Goal: Information Seeking & Learning: Find contact information

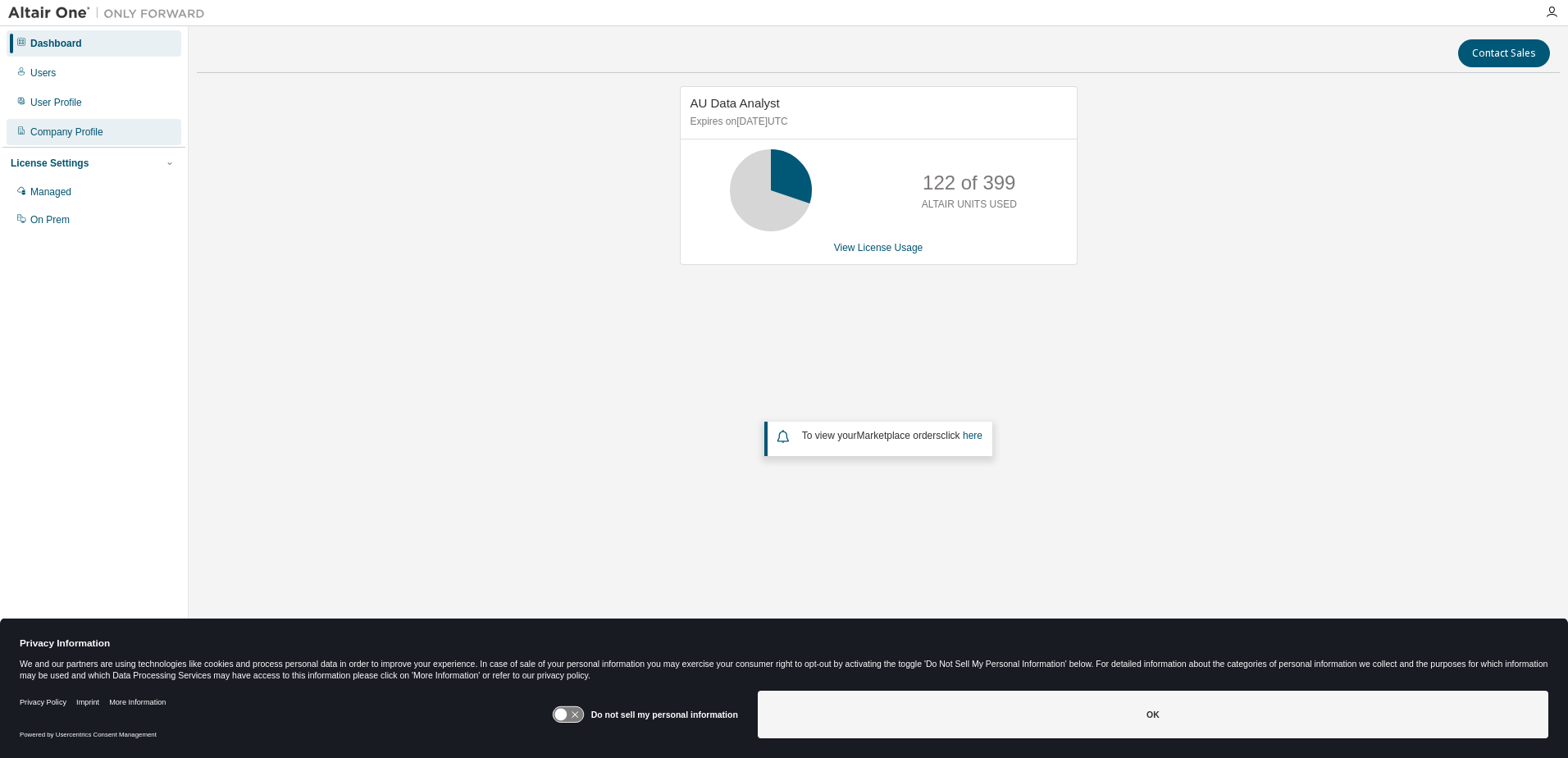
drag, startPoint x: 85, startPoint y: 135, endPoint x: 168, endPoint y: 138, distance: 83.1
click at [85, 135] on div "Company Profile" at bounding box center [66, 132] width 73 height 14
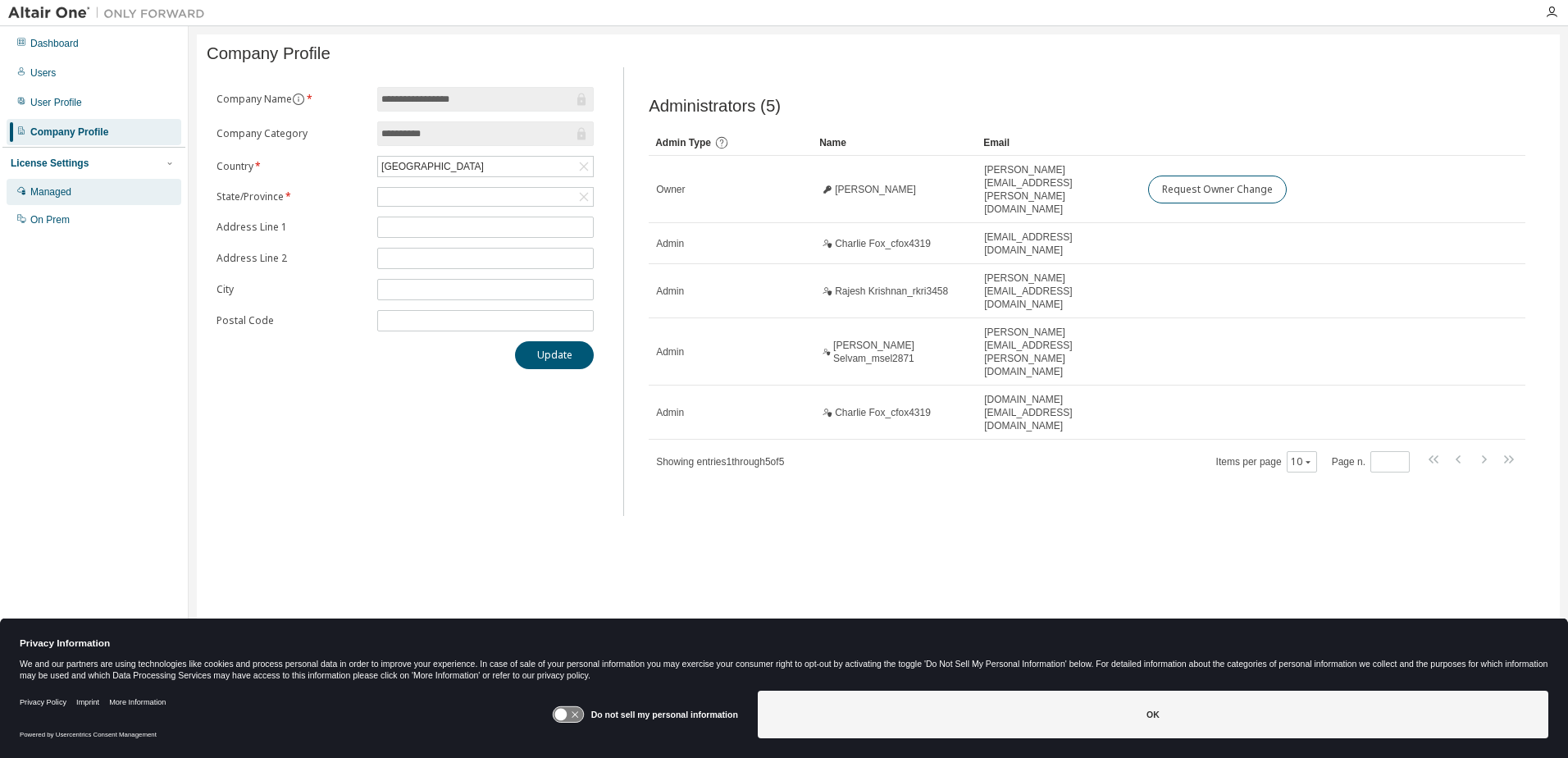
click at [43, 200] on div "Managed" at bounding box center [94, 191] width 175 height 26
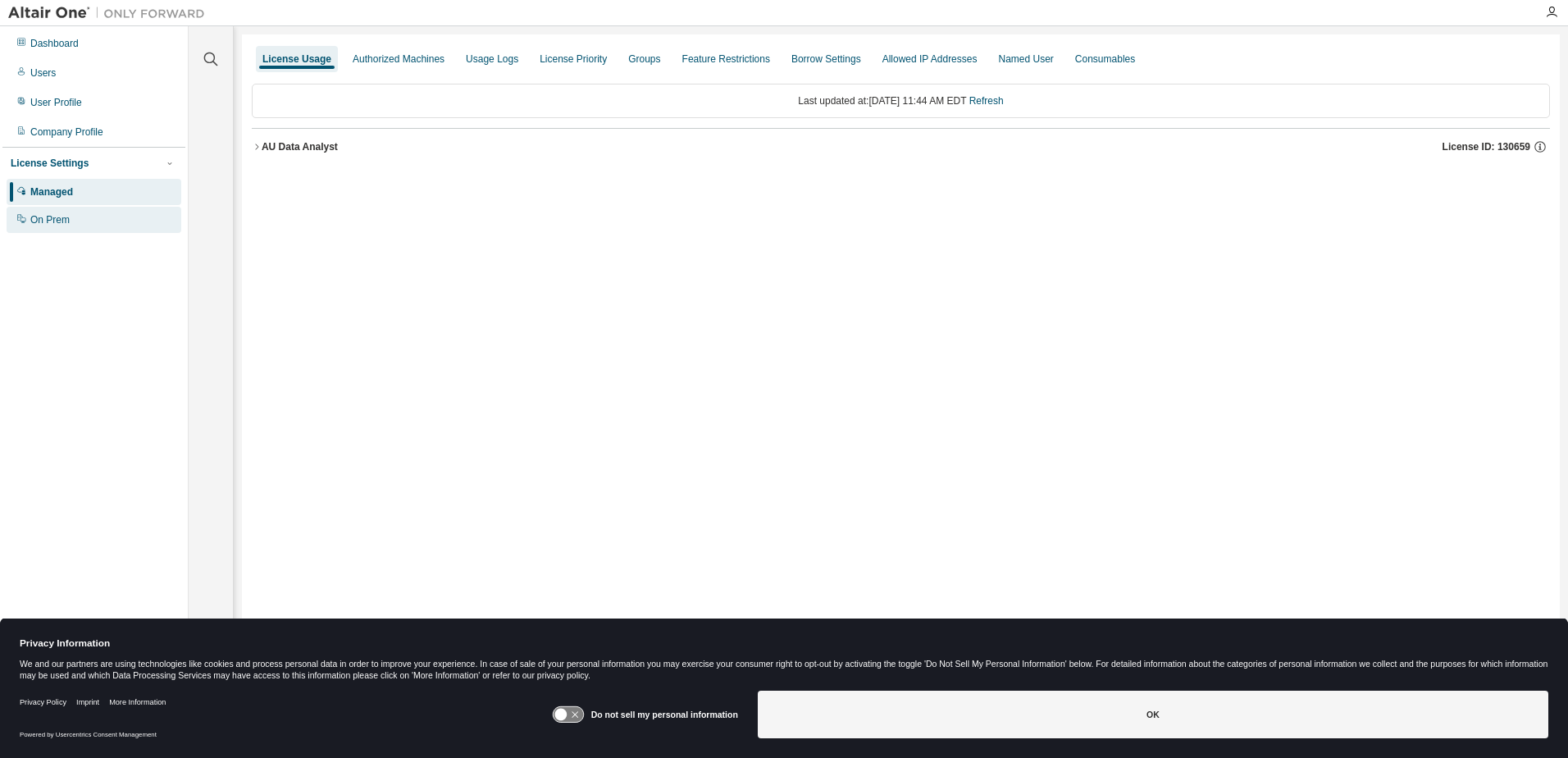
click at [29, 219] on div "On Prem" at bounding box center [94, 219] width 175 height 26
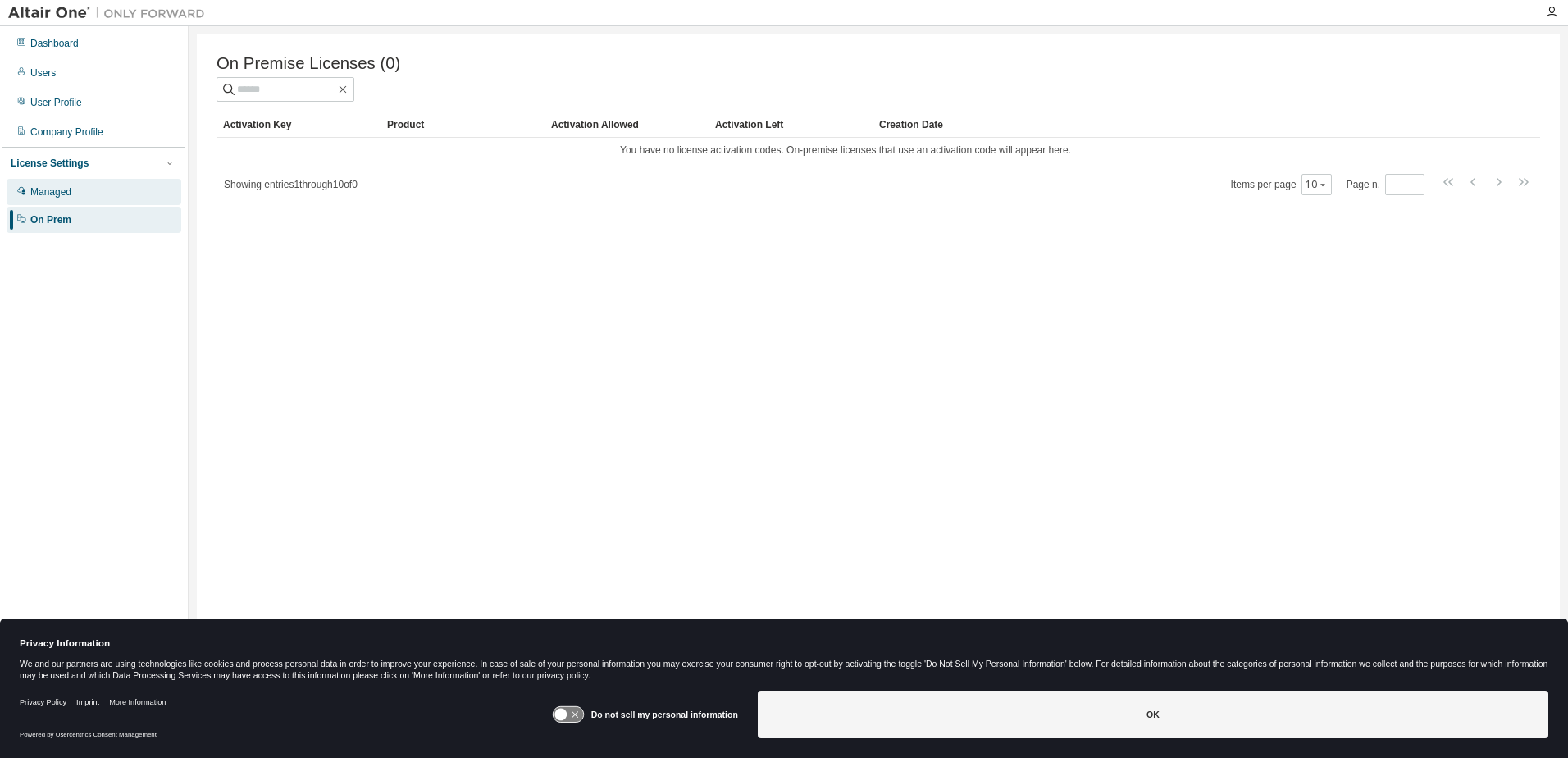
click at [32, 191] on div "Managed" at bounding box center [50, 192] width 41 height 14
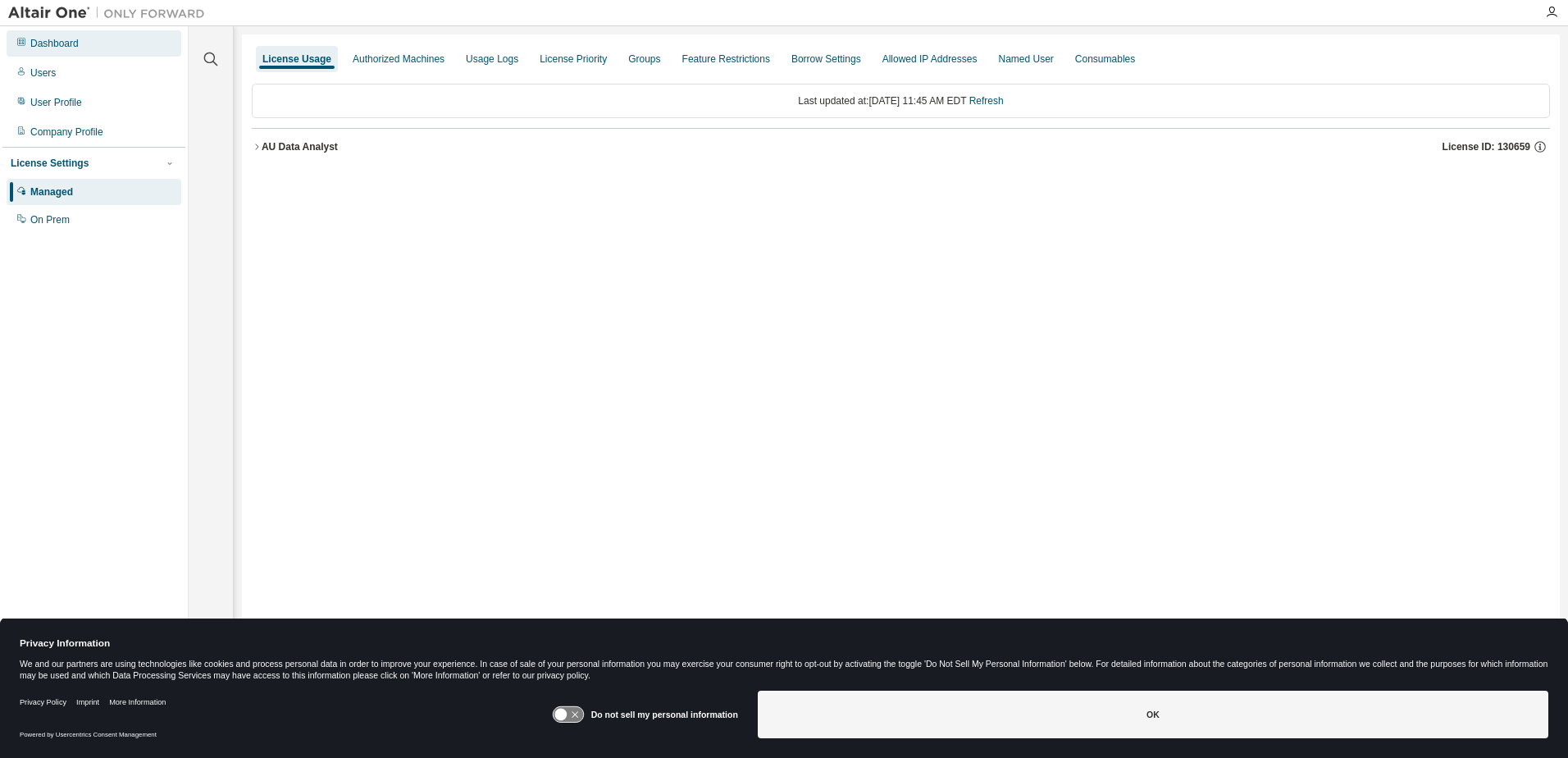
click at [46, 37] on div "Dashboard" at bounding box center [54, 44] width 49 height 14
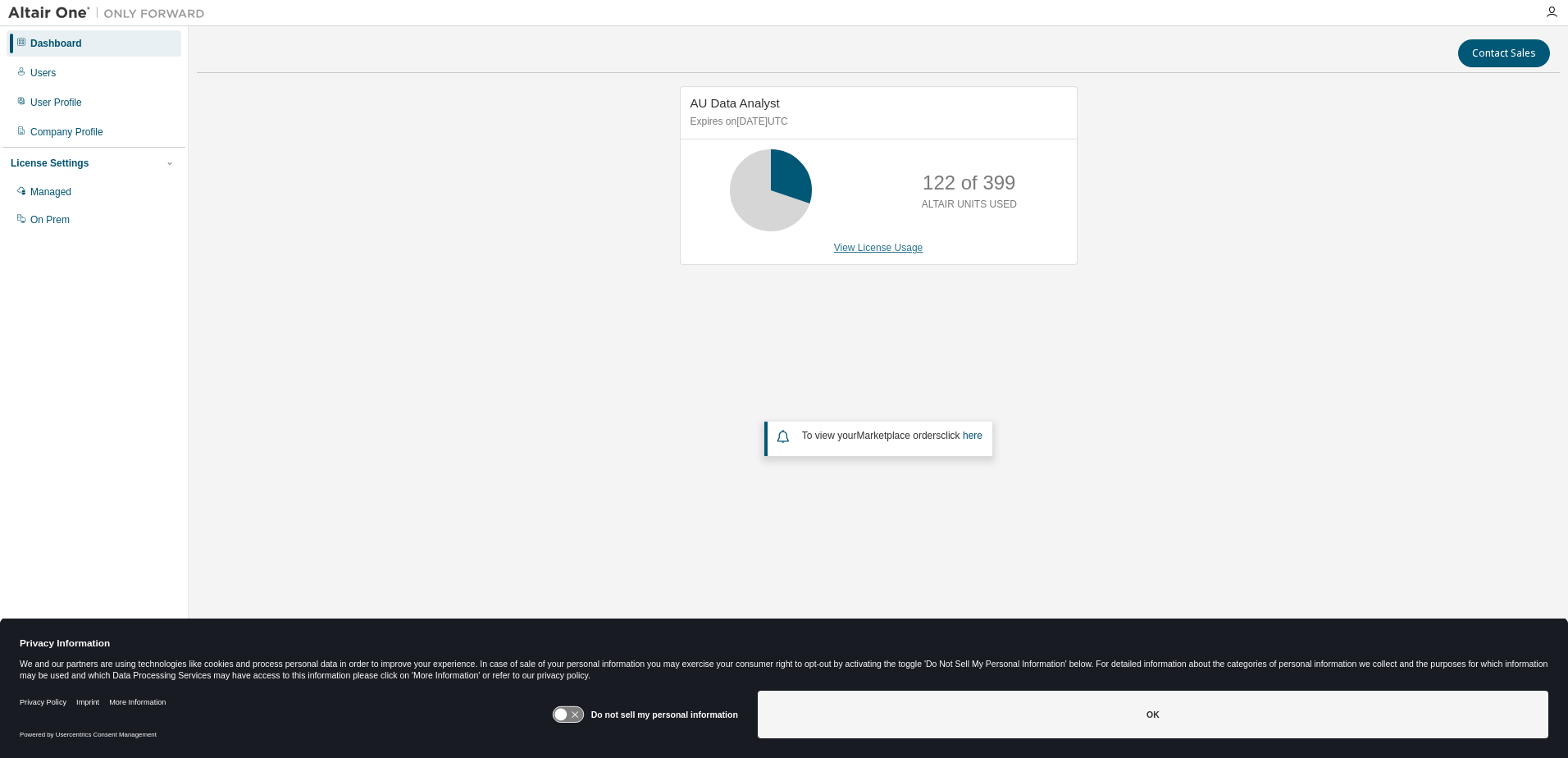
click at [903, 246] on link "View License Usage" at bounding box center [879, 247] width 89 height 12
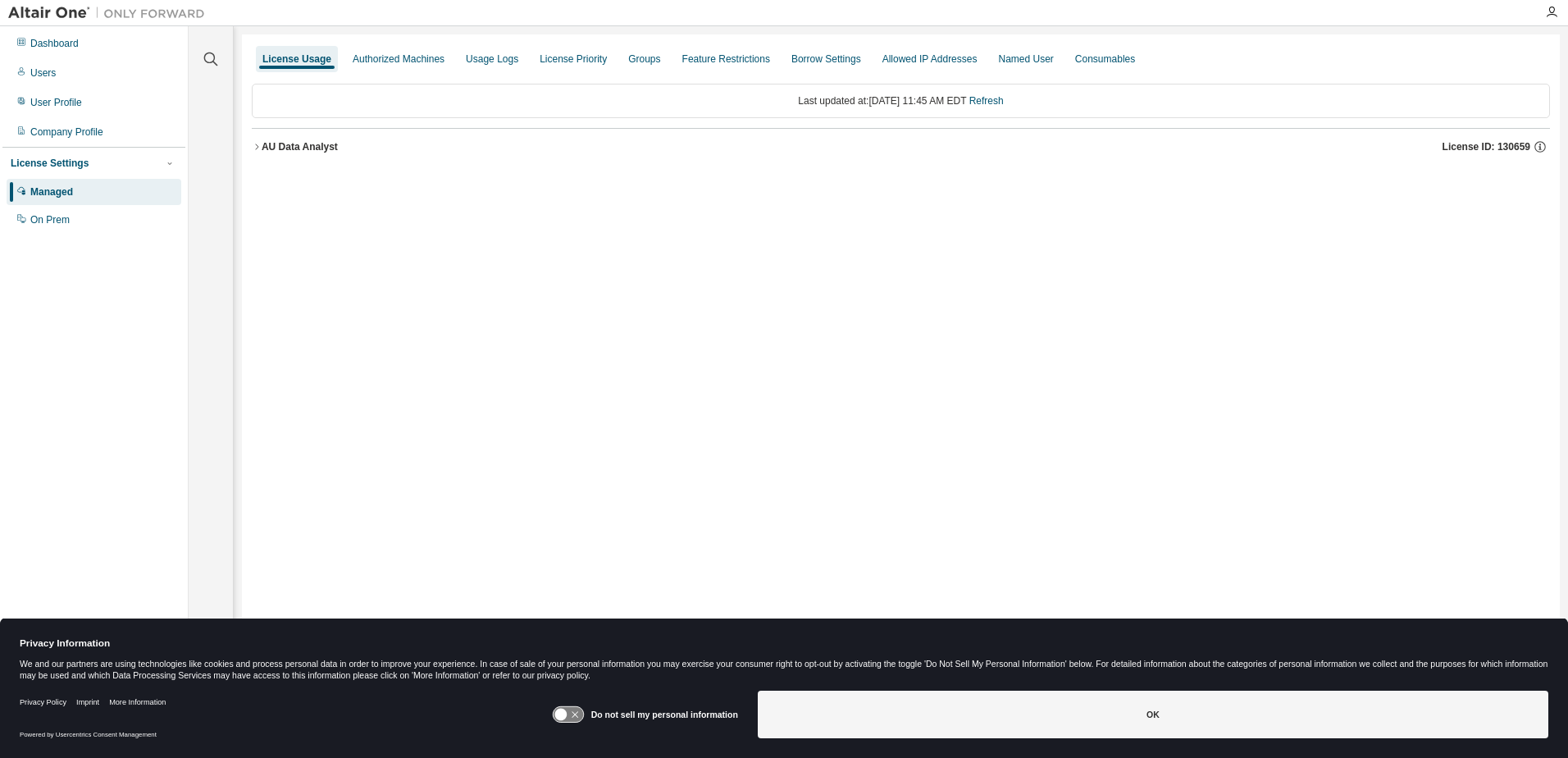
click at [254, 145] on icon "button" at bounding box center [256, 147] width 10 height 10
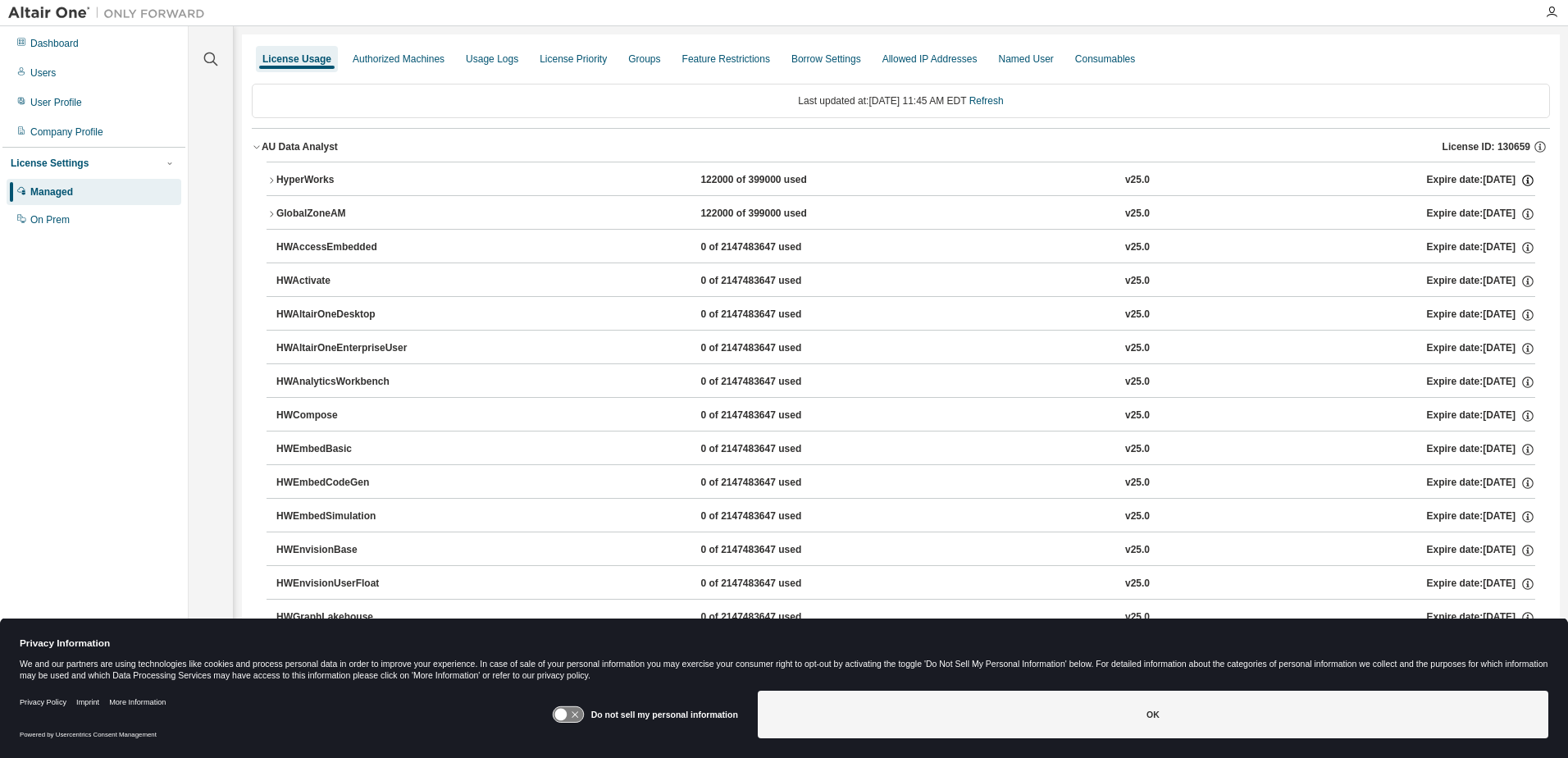
click at [1520, 179] on icon "button" at bounding box center [1527, 180] width 15 height 15
click at [1520, 180] on icon "button" at bounding box center [1527, 180] width 15 height 15
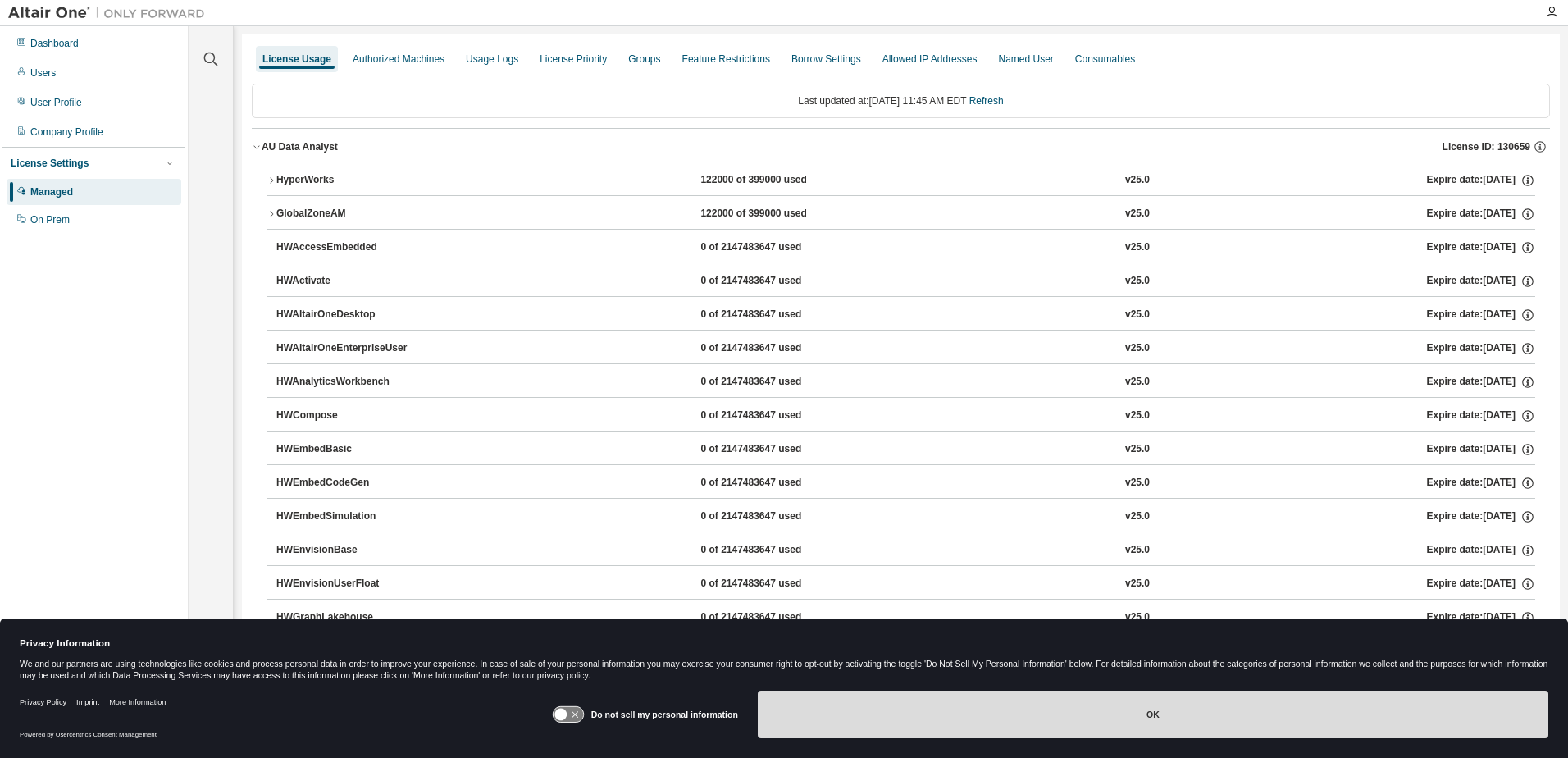
click at [1379, 732] on button "OK" at bounding box center [1153, 713] width 790 height 48
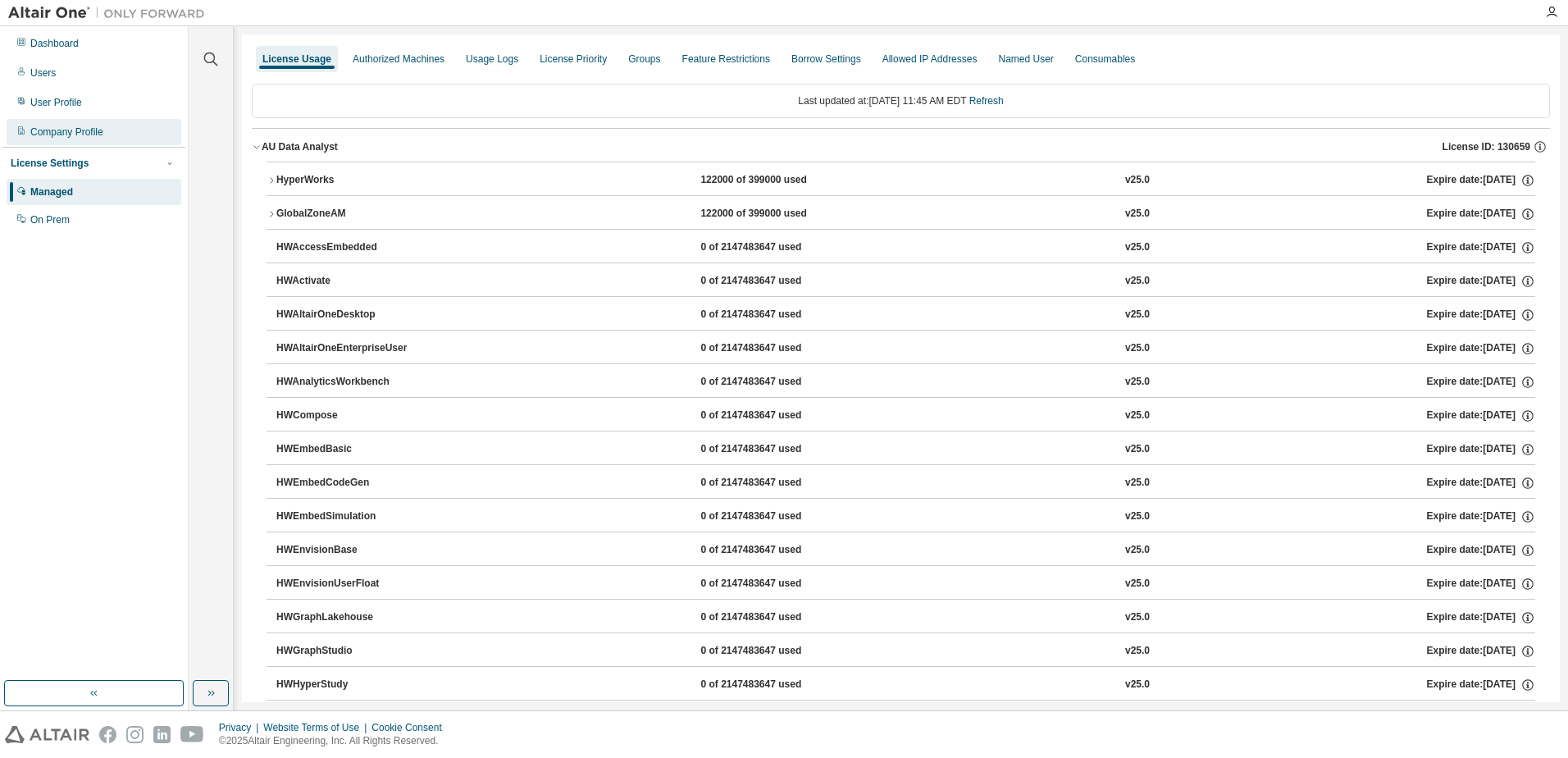
click at [79, 131] on div "Company Profile" at bounding box center [66, 132] width 73 height 14
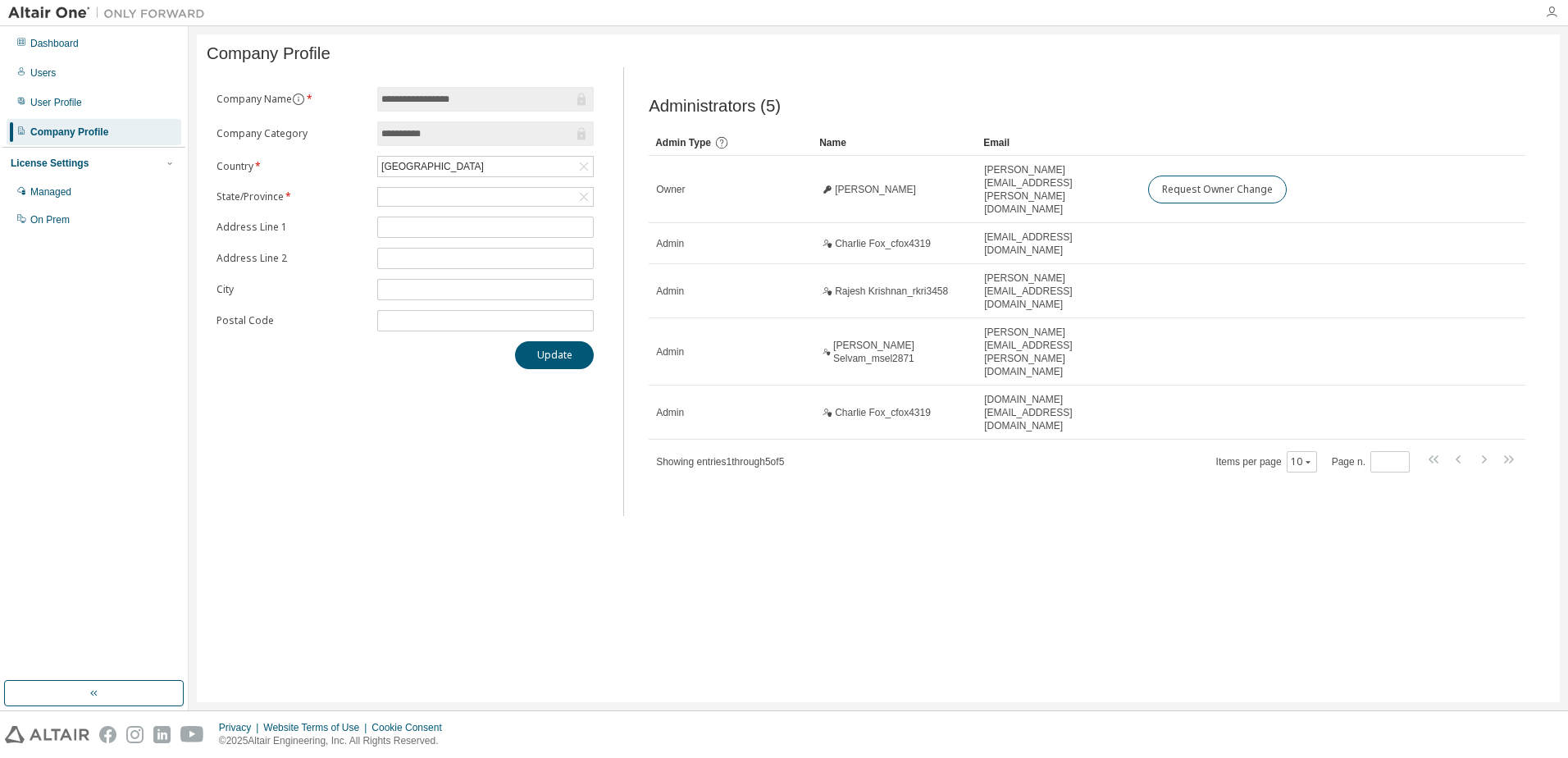
click at [1557, 13] on icon "button" at bounding box center [1552, 13] width 14 height 14
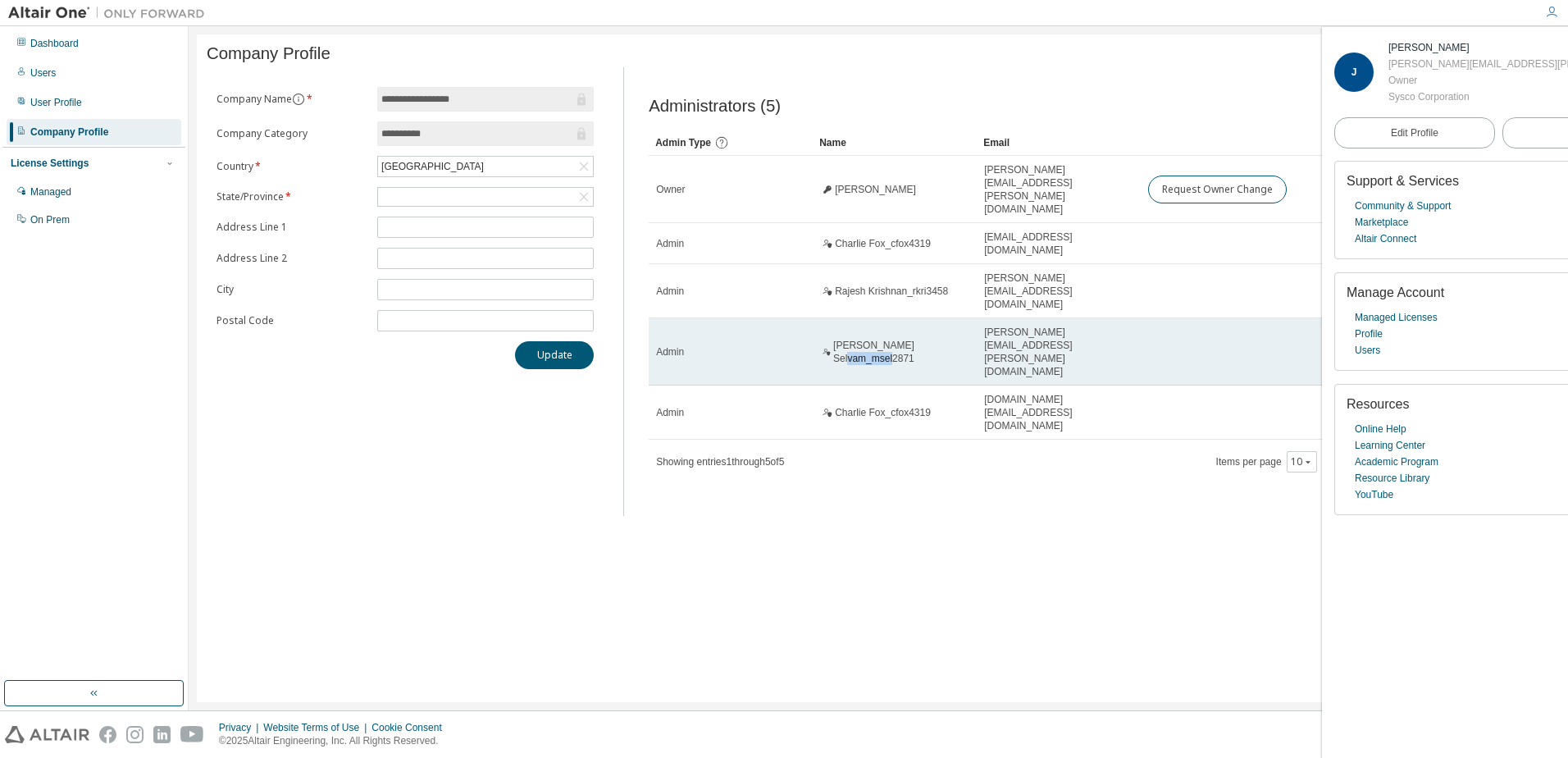
drag, startPoint x: 917, startPoint y: 314, endPoint x: 870, endPoint y: 312, distance: 47.0
click at [870, 339] on span "Mahendran Selvam_msel2871" at bounding box center [901, 351] width 136 height 26
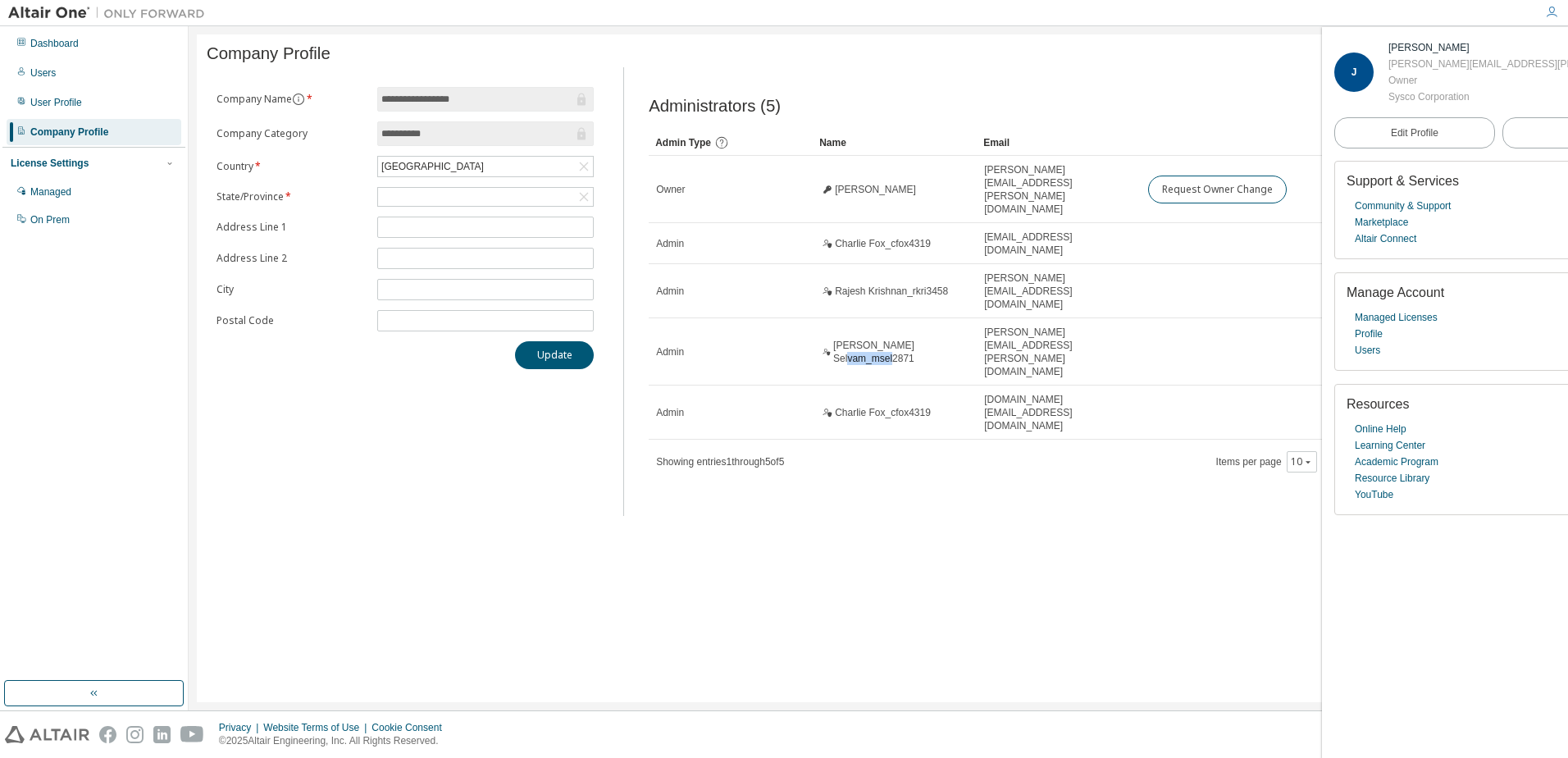
copy span "msel2871"
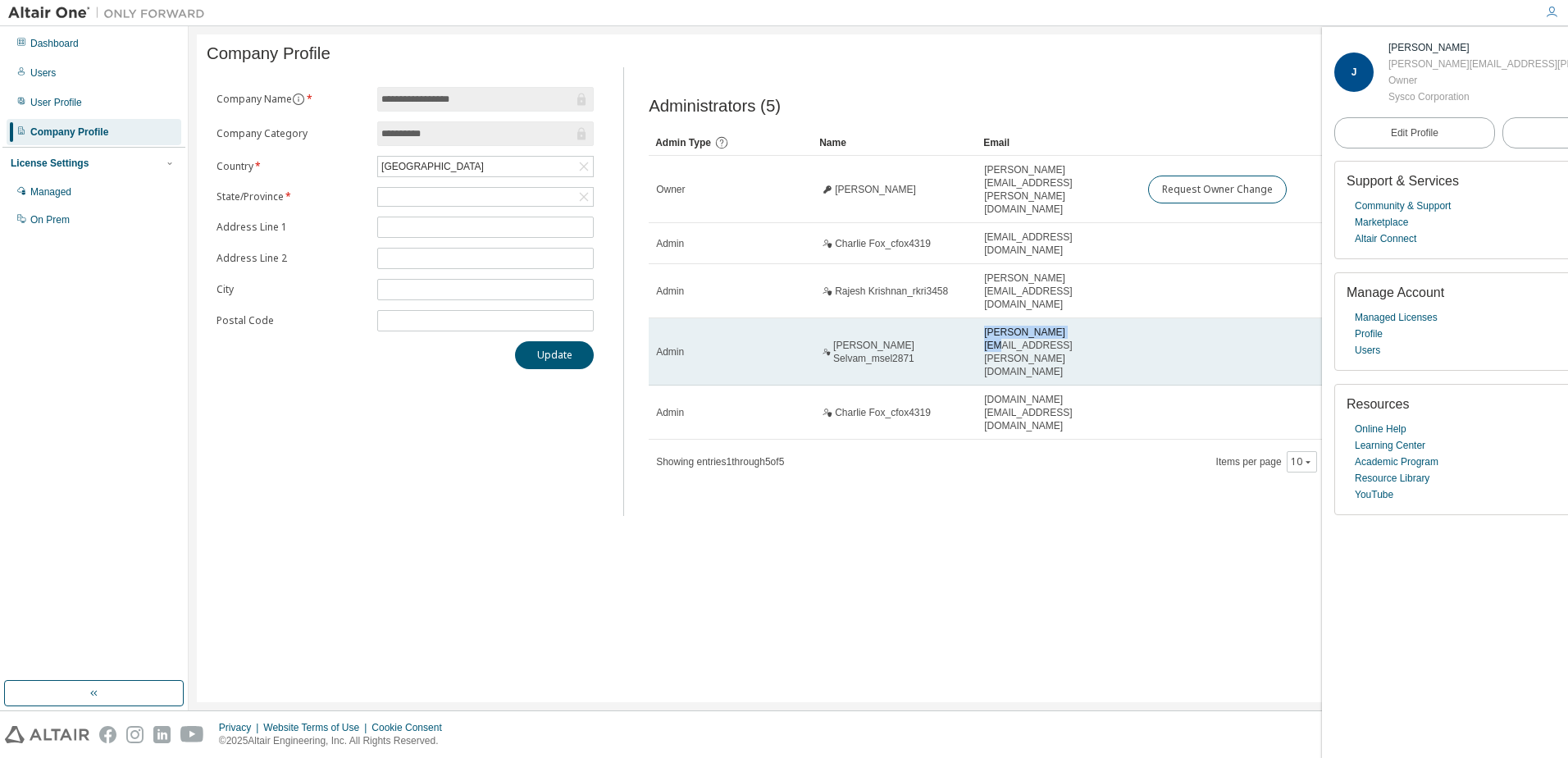
drag, startPoint x: 986, startPoint y: 305, endPoint x: 1074, endPoint y: 305, distance: 88.0
click at [1074, 325] on span "Mahendran.Selvam@sysco.com" at bounding box center [1059, 351] width 150 height 52
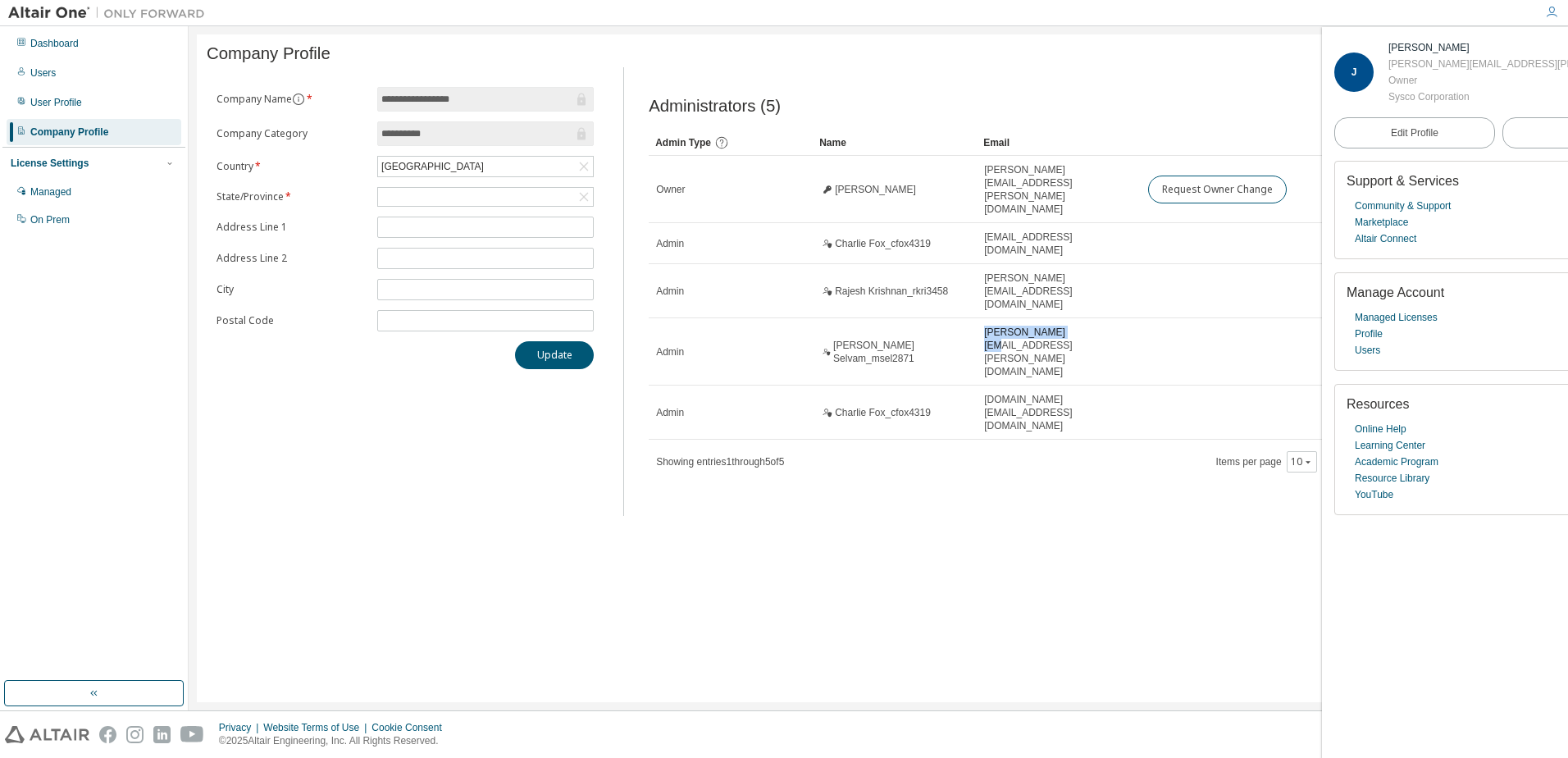
copy span "Mahendran.Selvam"
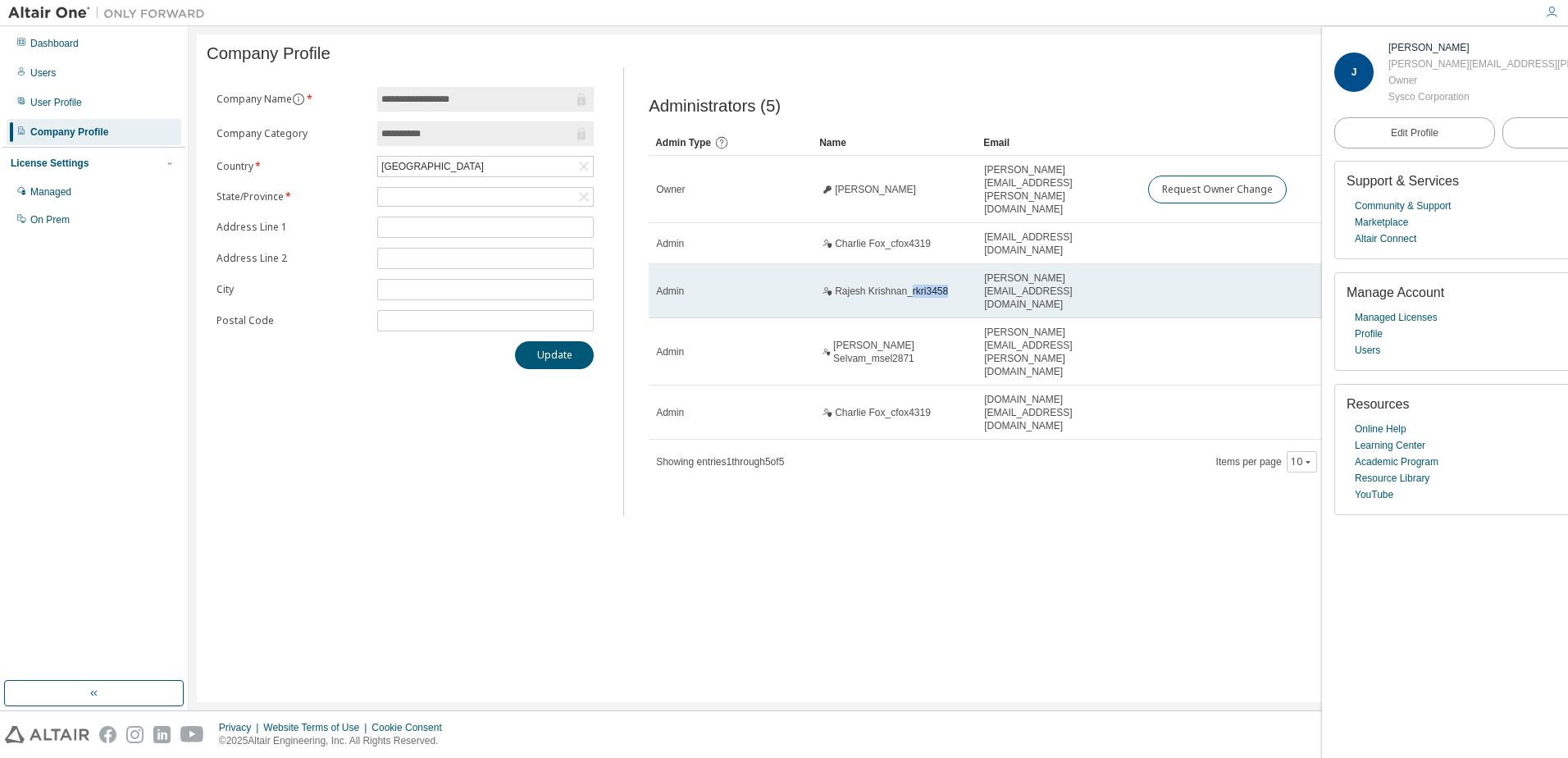
drag, startPoint x: 952, startPoint y: 267, endPoint x: 915, endPoint y: 268, distance: 37.0
click at [915, 284] on div "Rajesh Krishnan_rkri3458" at bounding box center [895, 291] width 150 height 14
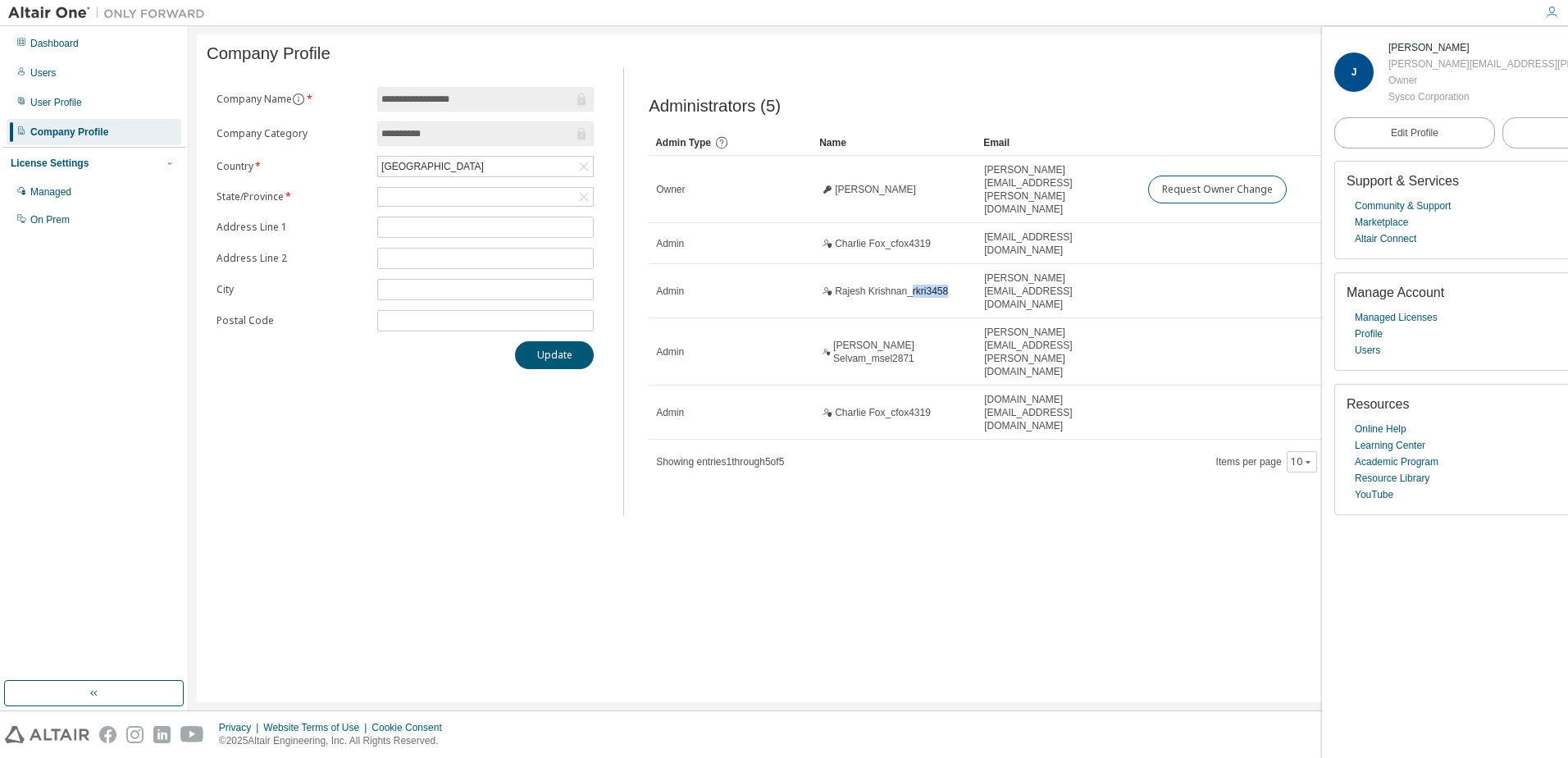
copy span "rkri3458"
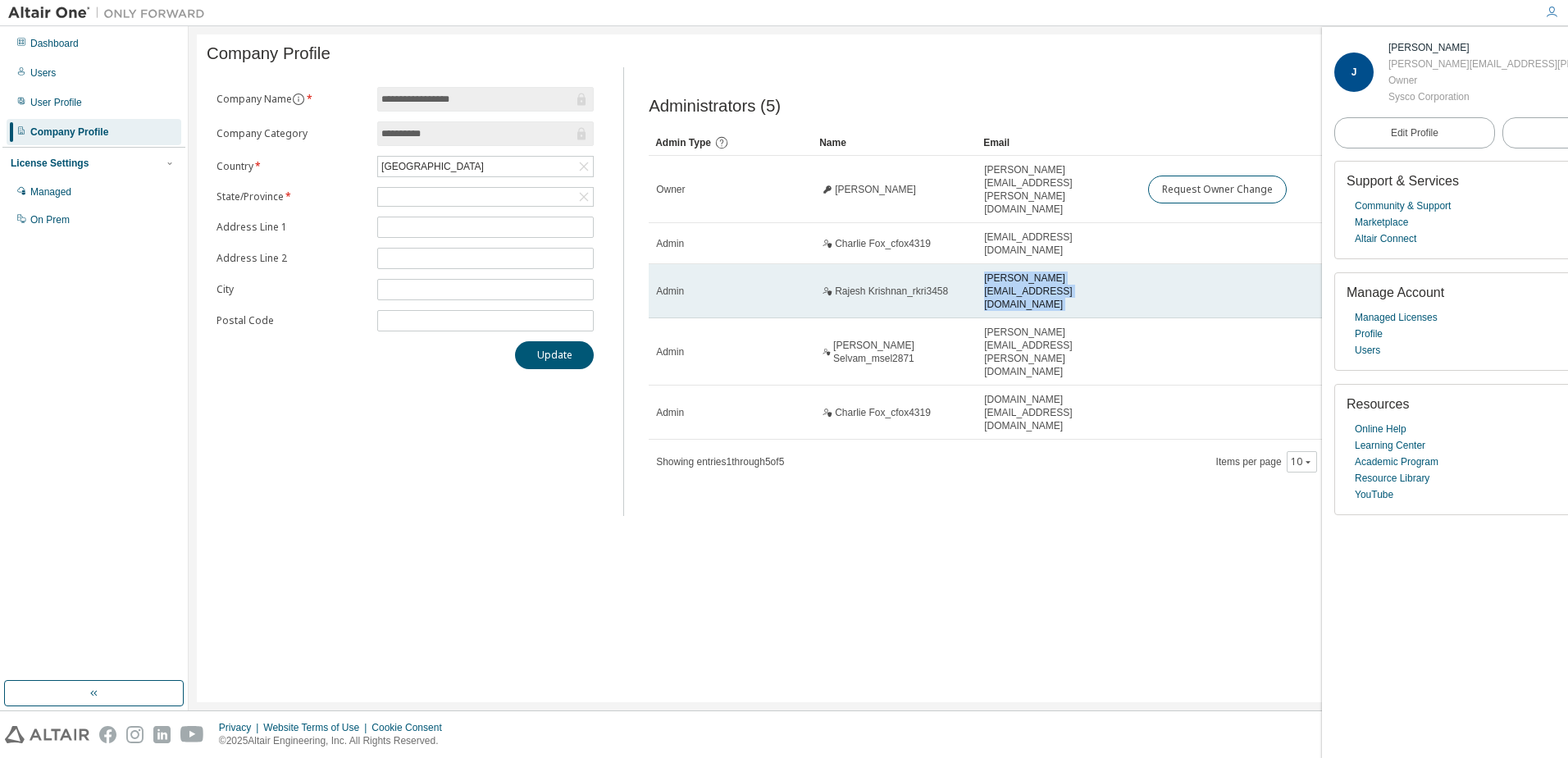
drag, startPoint x: 984, startPoint y: 269, endPoint x: 1156, endPoint y: 264, distance: 172.1
click at [1156, 264] on tr "Admin Rajesh Krishnan_rkri3458 Krishnan.Rajesh@corp.sysco.com" at bounding box center [1086, 291] width 877 height 54
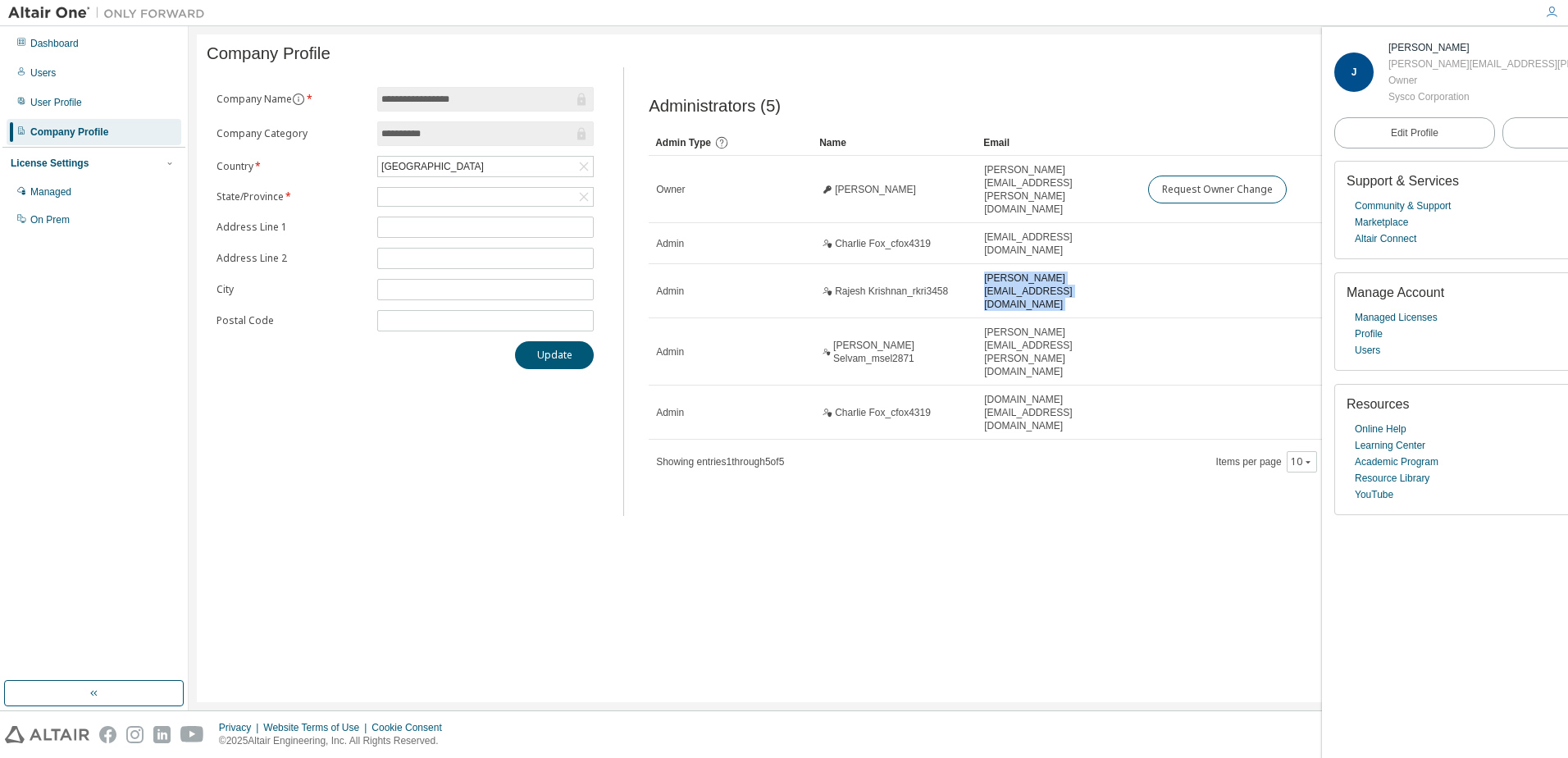
copy tr "Krishnan.Rajesh@corp.sysco.com"
click at [798, 467] on div "**********" at bounding box center [879, 368] width 1363 height 668
click at [870, 564] on div "**********" at bounding box center [879, 368] width 1363 height 668
click at [1421, 321] on link "Managed Licenses" at bounding box center [1396, 317] width 83 height 16
drag, startPoint x: 64, startPoint y: 46, endPoint x: 78, endPoint y: 50, distance: 14.6
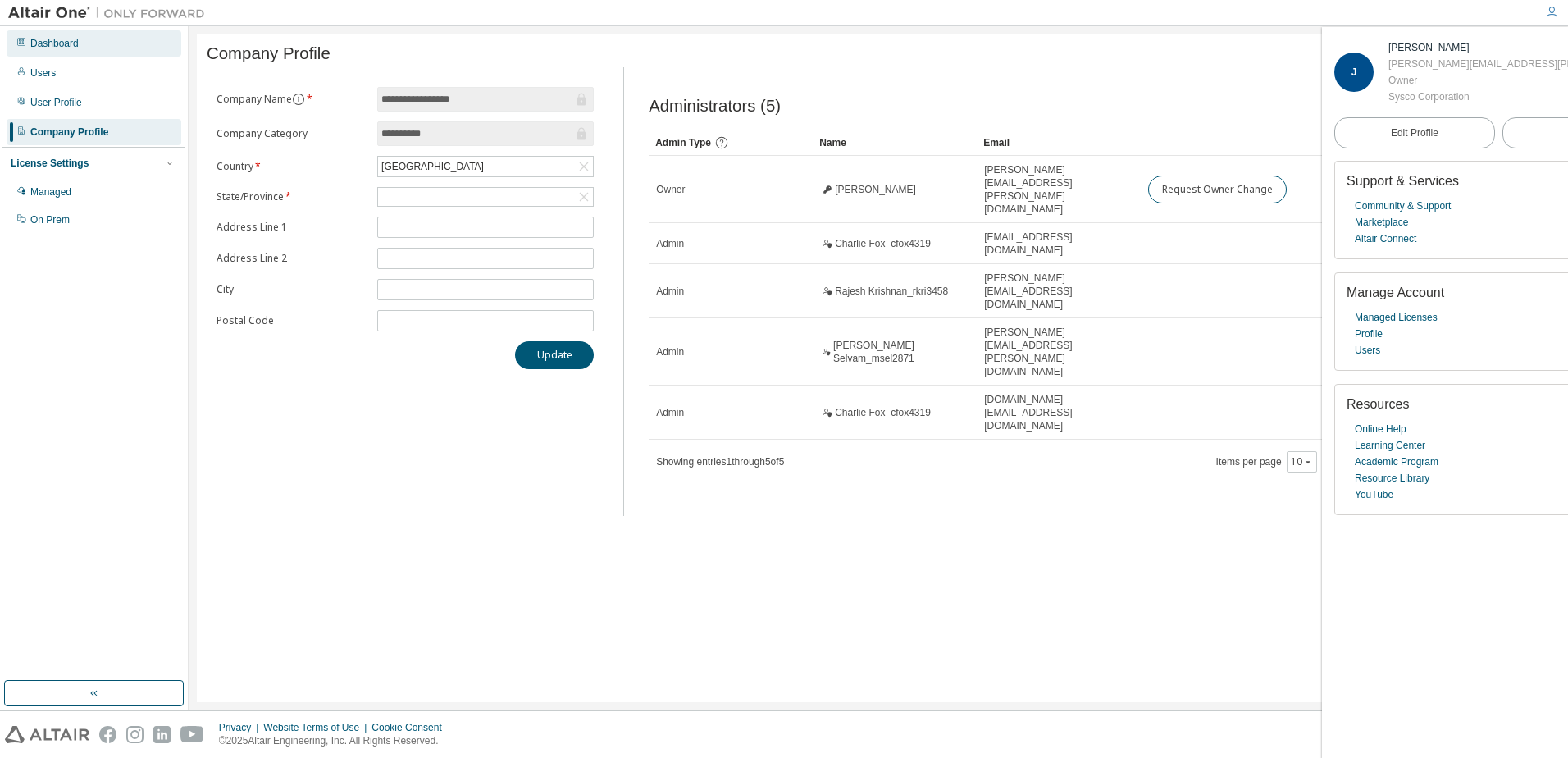
click at [64, 46] on div "Dashboard" at bounding box center [54, 44] width 49 height 14
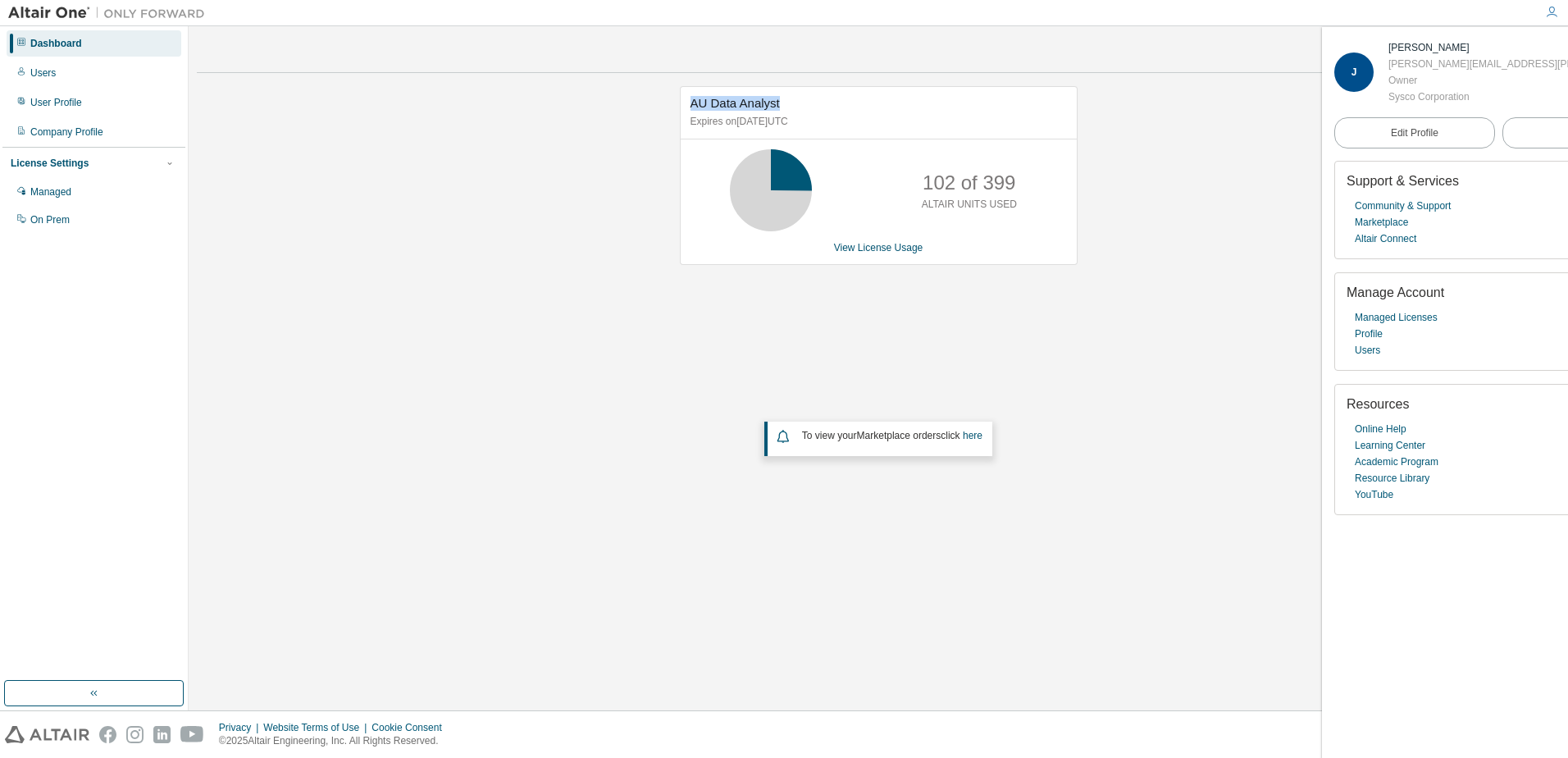
drag, startPoint x: 691, startPoint y: 101, endPoint x: 815, endPoint y: 107, distance: 124.1
click at [815, 107] on div "AU Data Analyst Expires on September 30, 2025 UTC" at bounding box center [879, 114] width 396 height 52
click at [59, 71] on div "Users" at bounding box center [94, 73] width 175 height 26
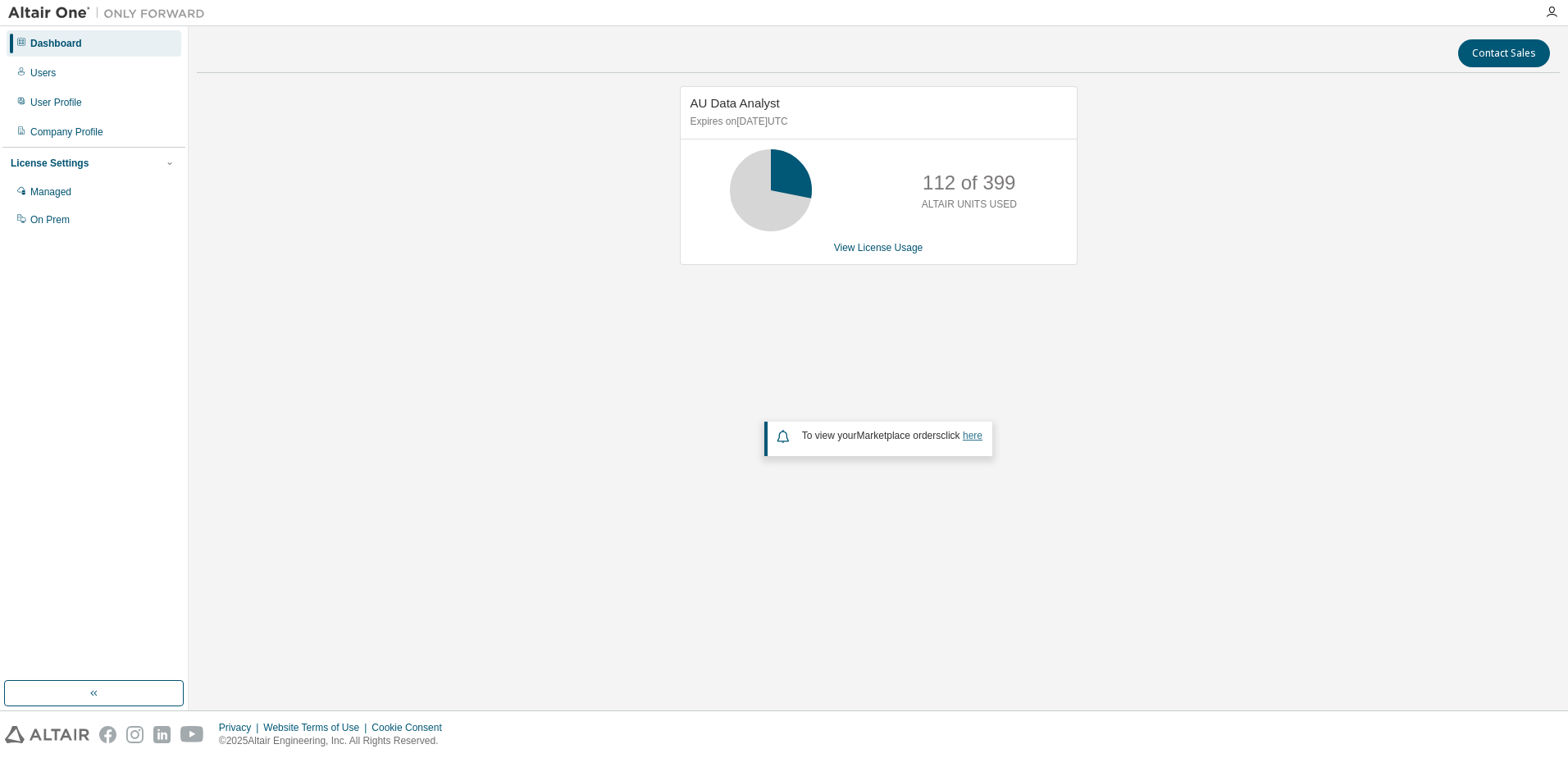
click at [979, 441] on link "here" at bounding box center [973, 436] width 19 height 12
